Goal: Task Accomplishment & Management: Use online tool/utility

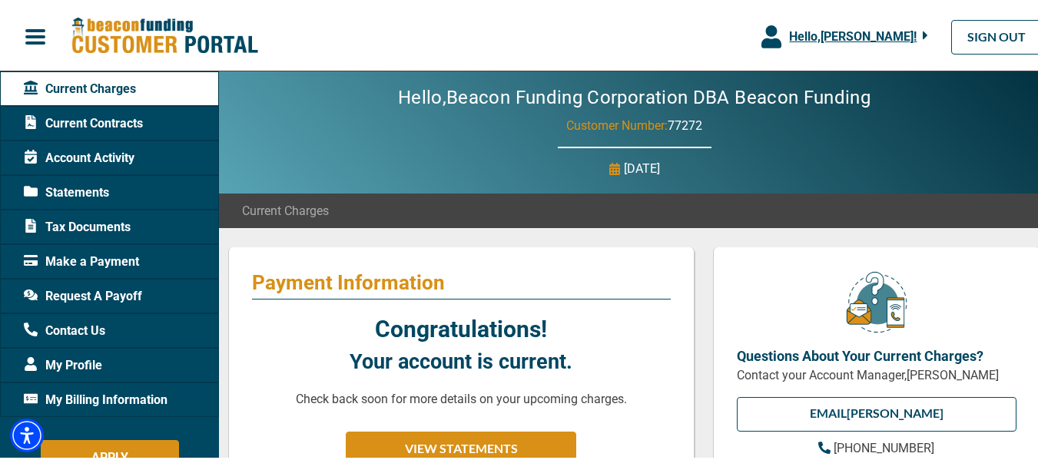
click at [761, 28] on icon "button" at bounding box center [771, 34] width 20 height 23
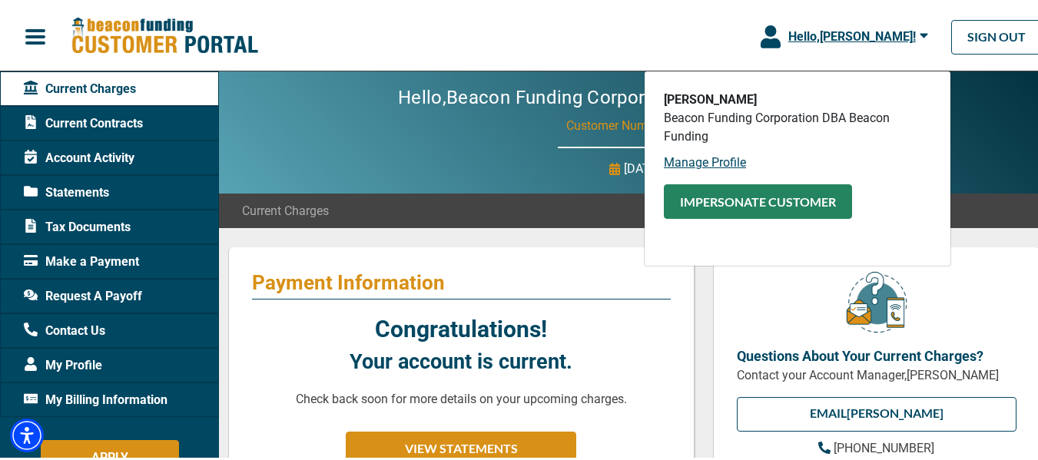
click at [717, 190] on button "Impersonate Customer" at bounding box center [758, 199] width 188 height 35
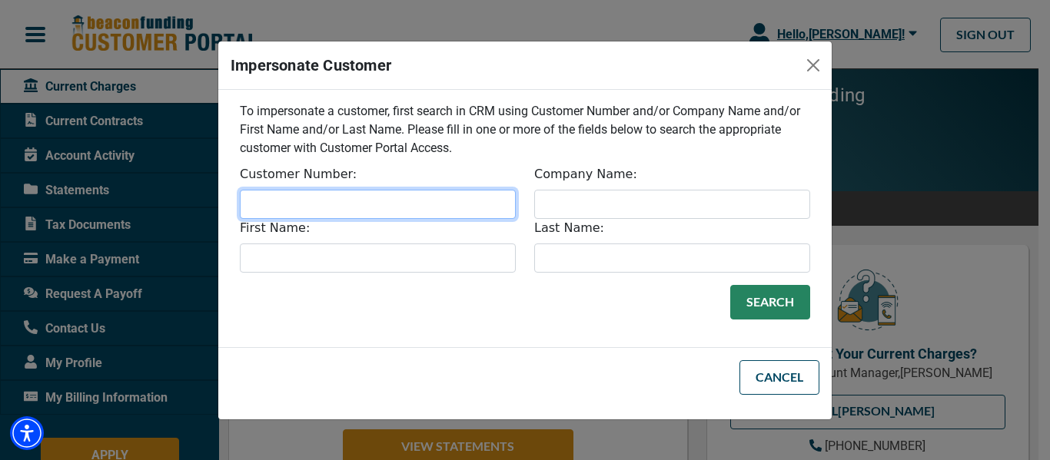
click at [350, 192] on input "Customer Number:" at bounding box center [378, 204] width 276 height 29
type input "33488"
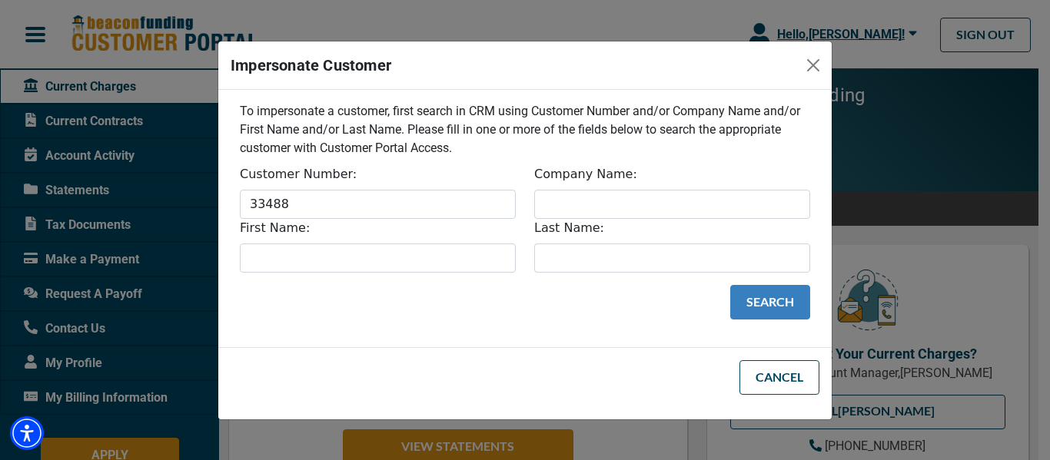
click at [766, 300] on button "Search" at bounding box center [770, 302] width 80 height 35
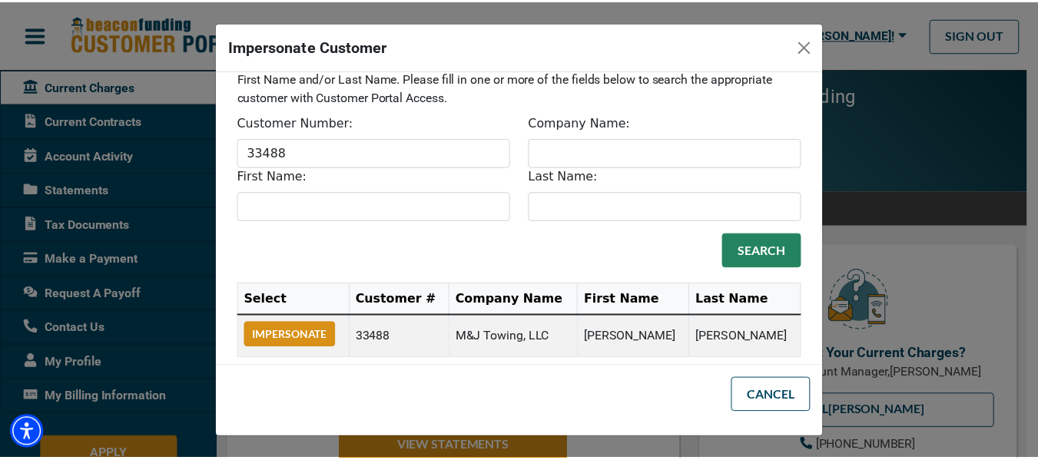
scroll to position [50, 0]
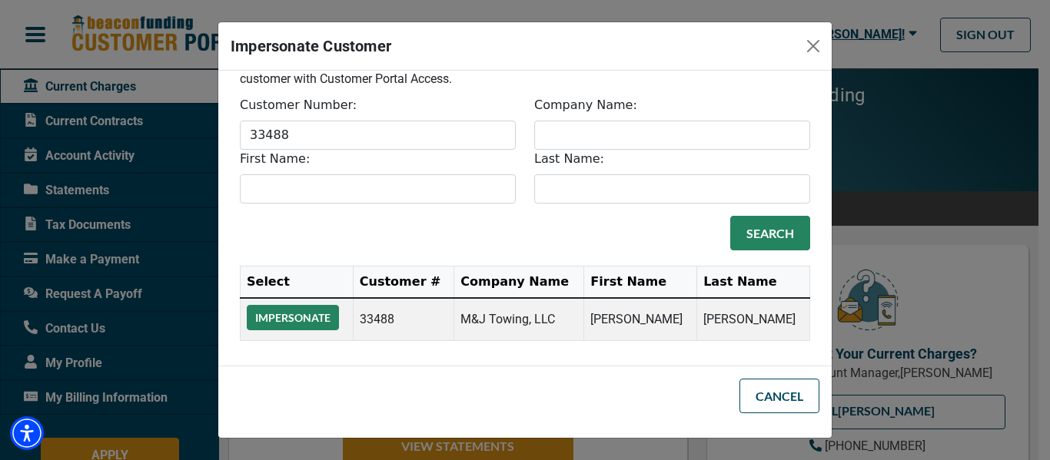
click at [300, 324] on button "Impersonate" at bounding box center [293, 317] width 92 height 25
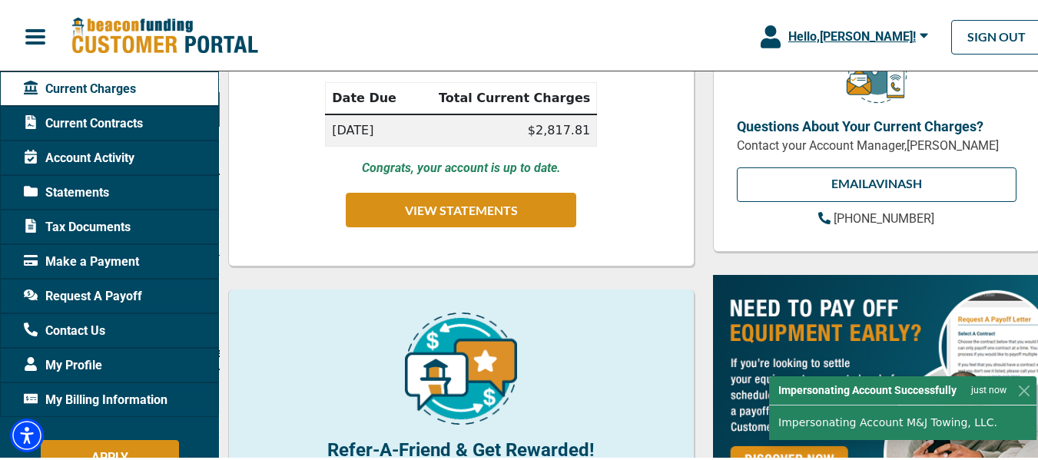
scroll to position [231, 0]
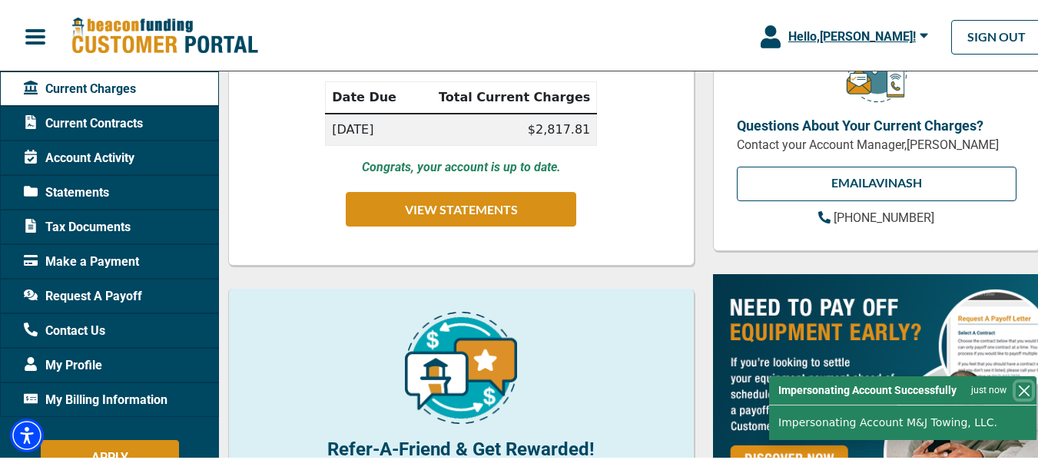
click at [1016, 385] on button "Close" at bounding box center [1024, 388] width 16 height 16
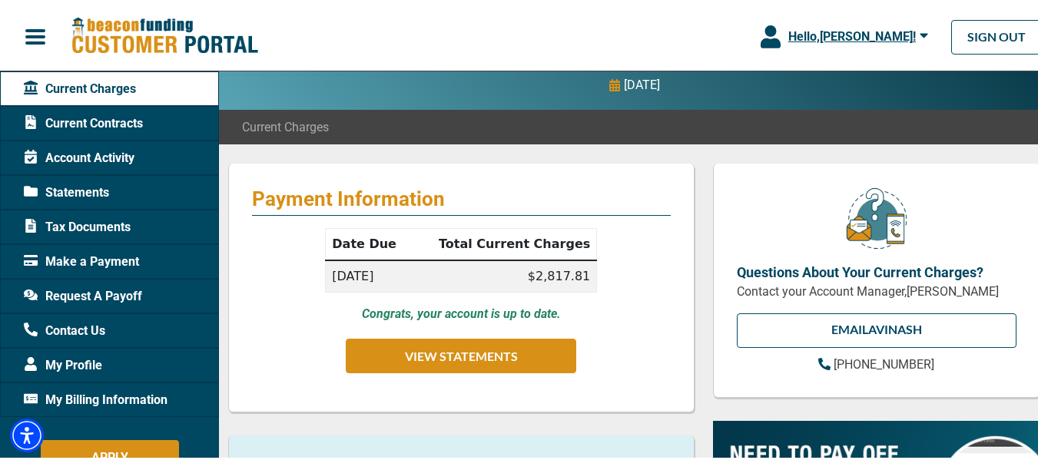
scroll to position [77, 0]
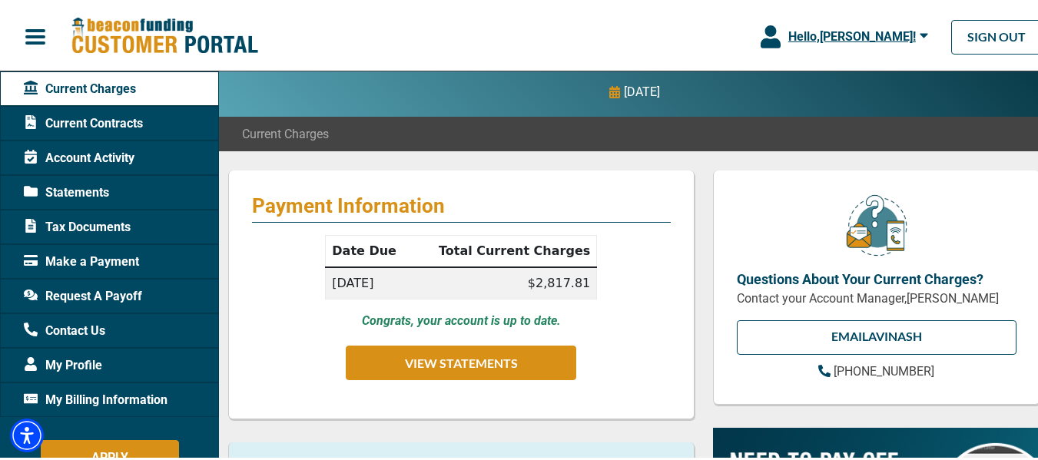
click at [158, 249] on div "Make a Payment" at bounding box center [109, 259] width 219 height 35
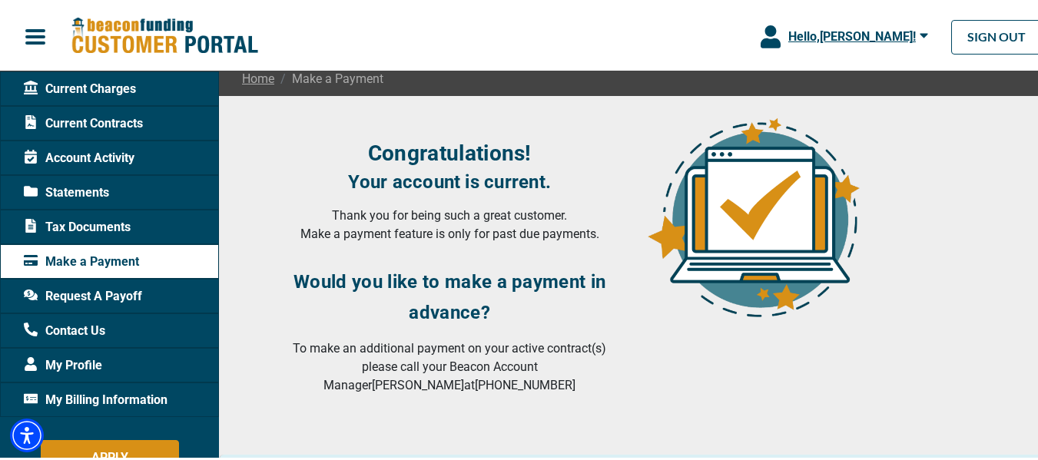
scroll to position [154, 0]
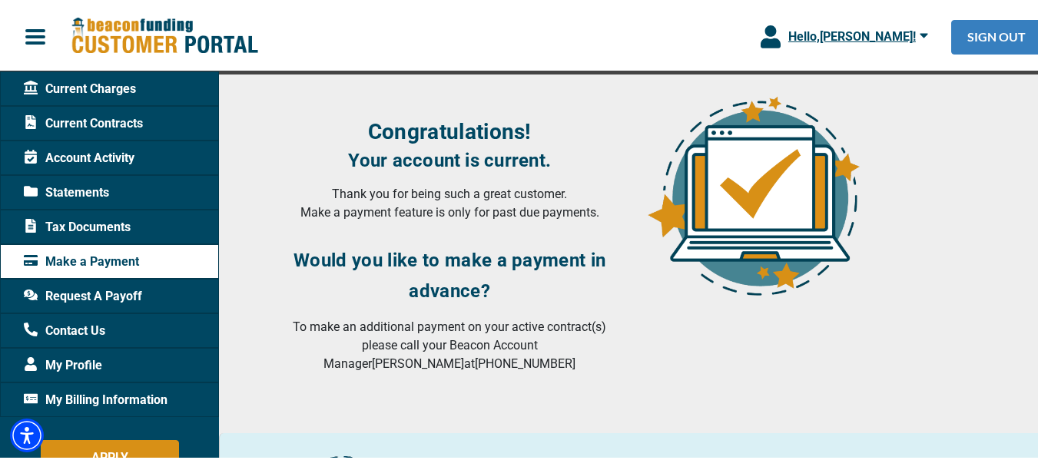
click at [967, 42] on link "SIGN OUT" at bounding box center [996, 35] width 91 height 35
